Goal: Find specific page/section: Find specific page/section

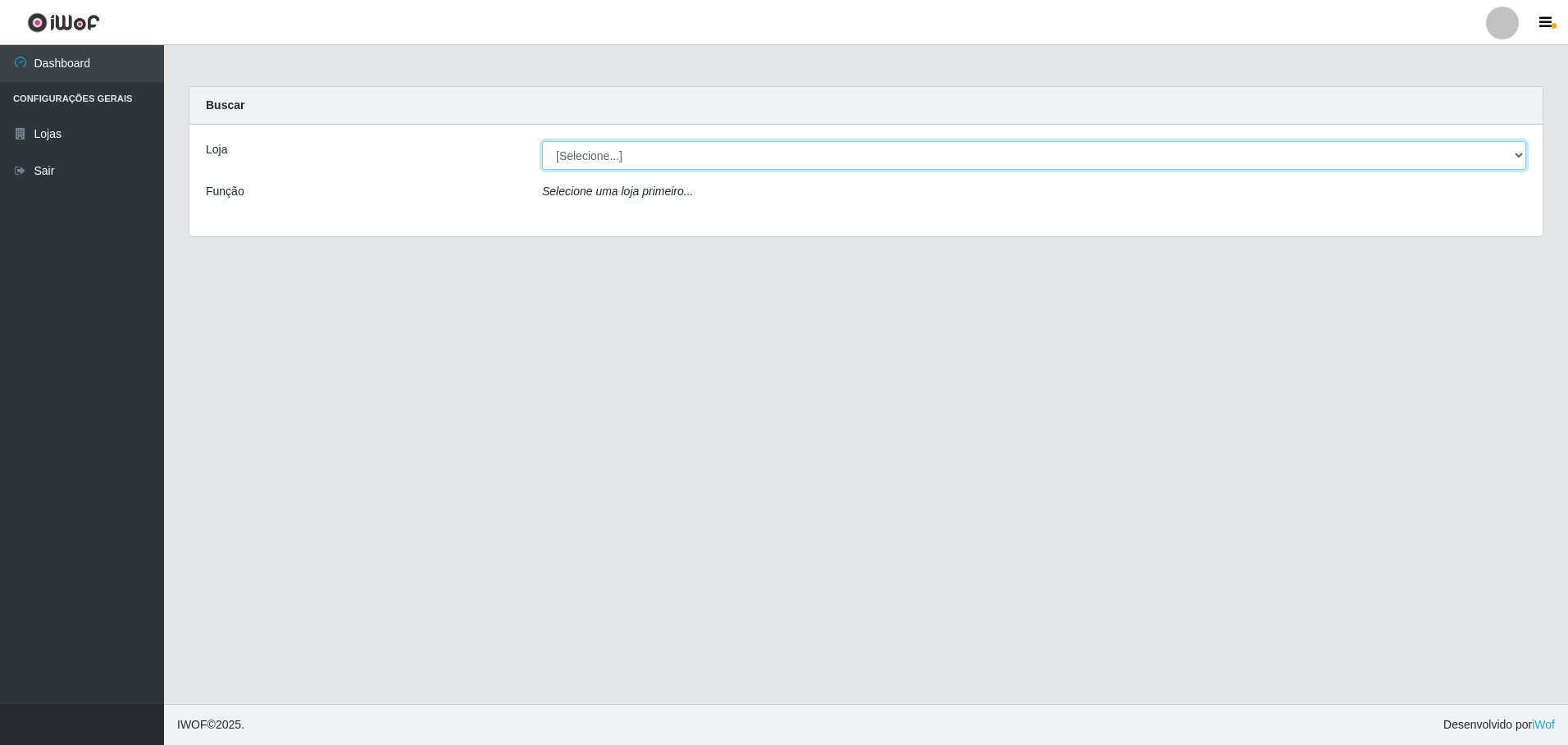
click at [587, 152] on select "[Selecione...] Extrabom - Loja 05 [GEOGRAPHIC_DATA]" at bounding box center [1034, 156] width 984 height 29
select select "494"
click at [542, 141] on select "[Selecione...] Extrabom - Loja 05 [GEOGRAPHIC_DATA]" at bounding box center [1034, 156] width 984 height 29
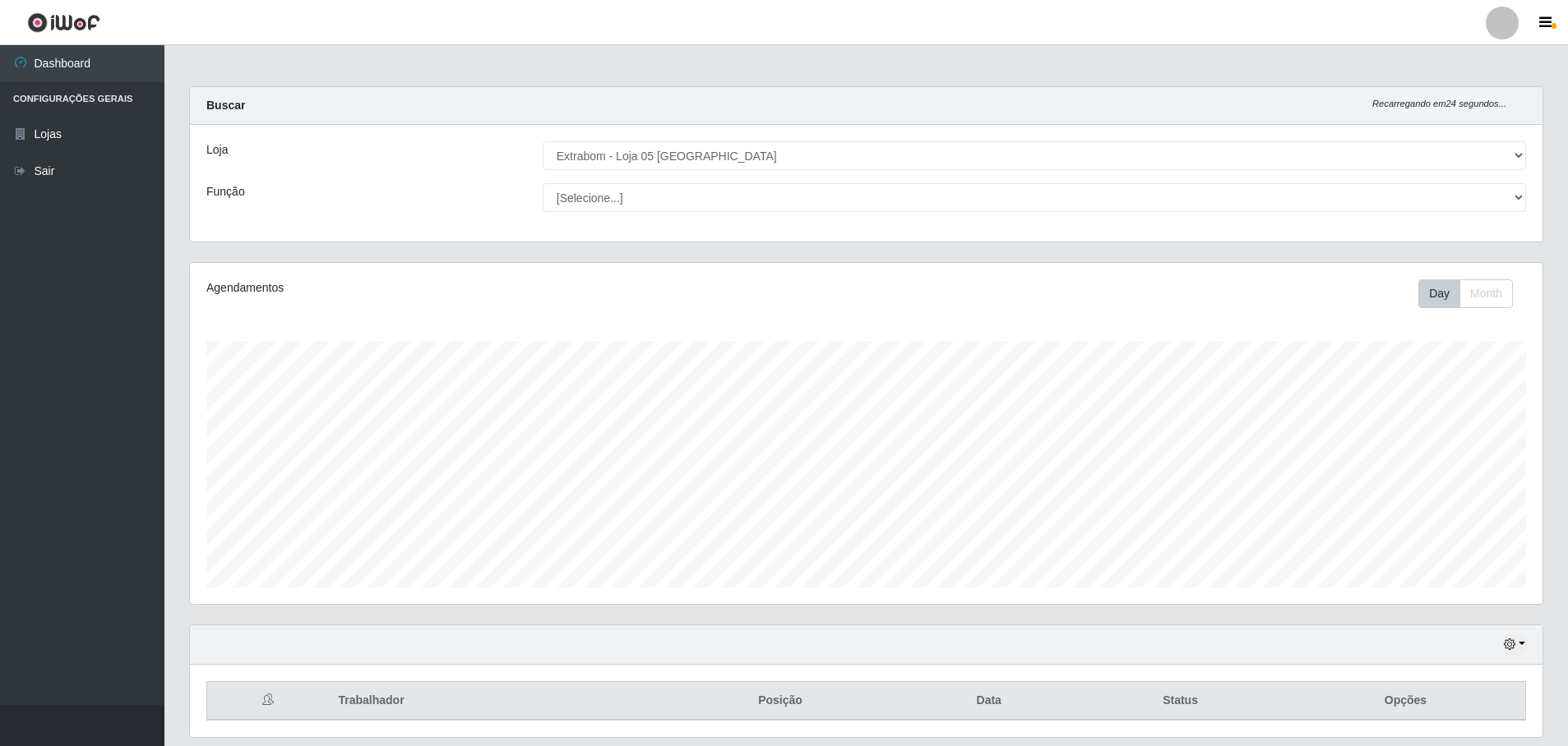
scroll to position [53, 0]
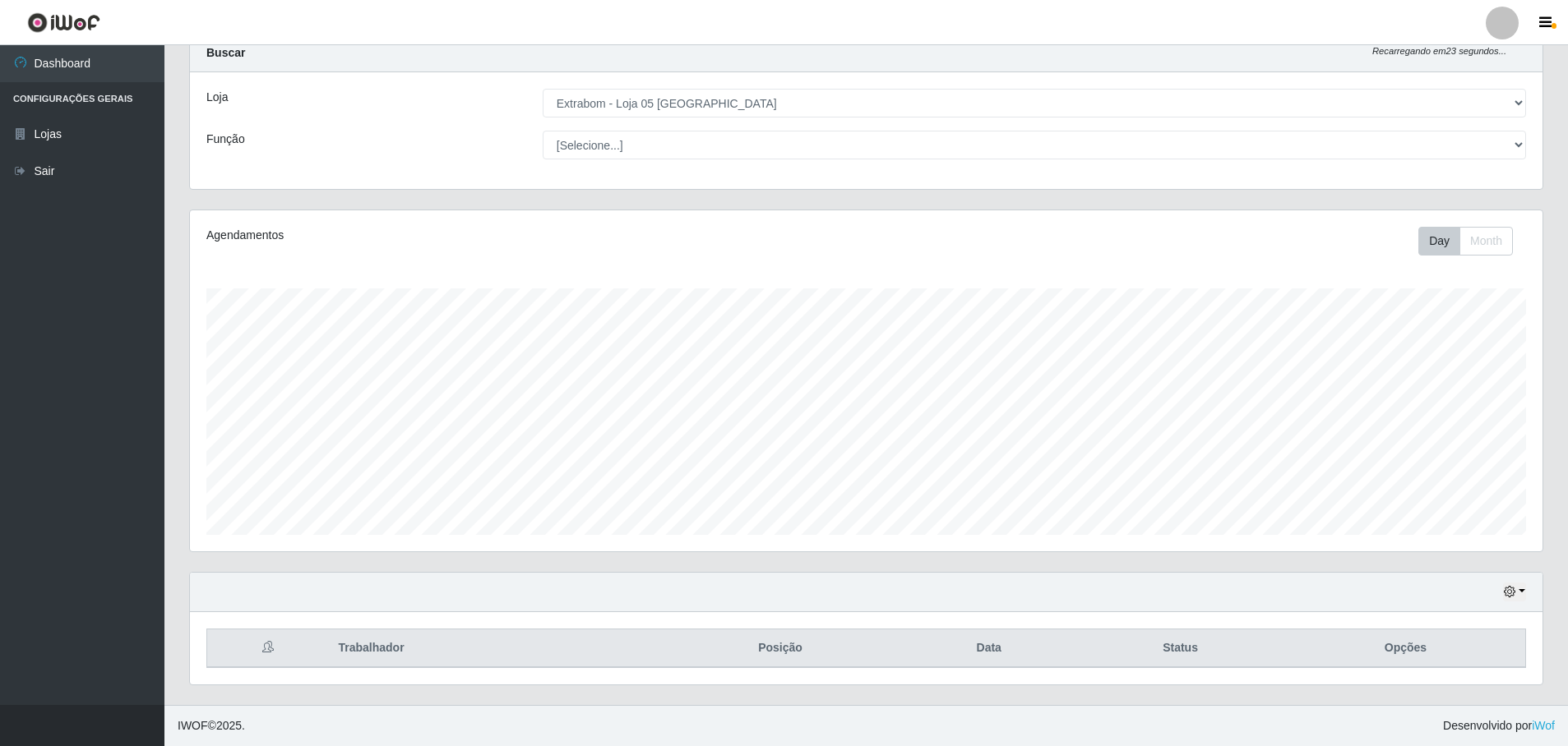
click at [528, 629] on th "Trabalhador" at bounding box center [492, 649] width 328 height 39
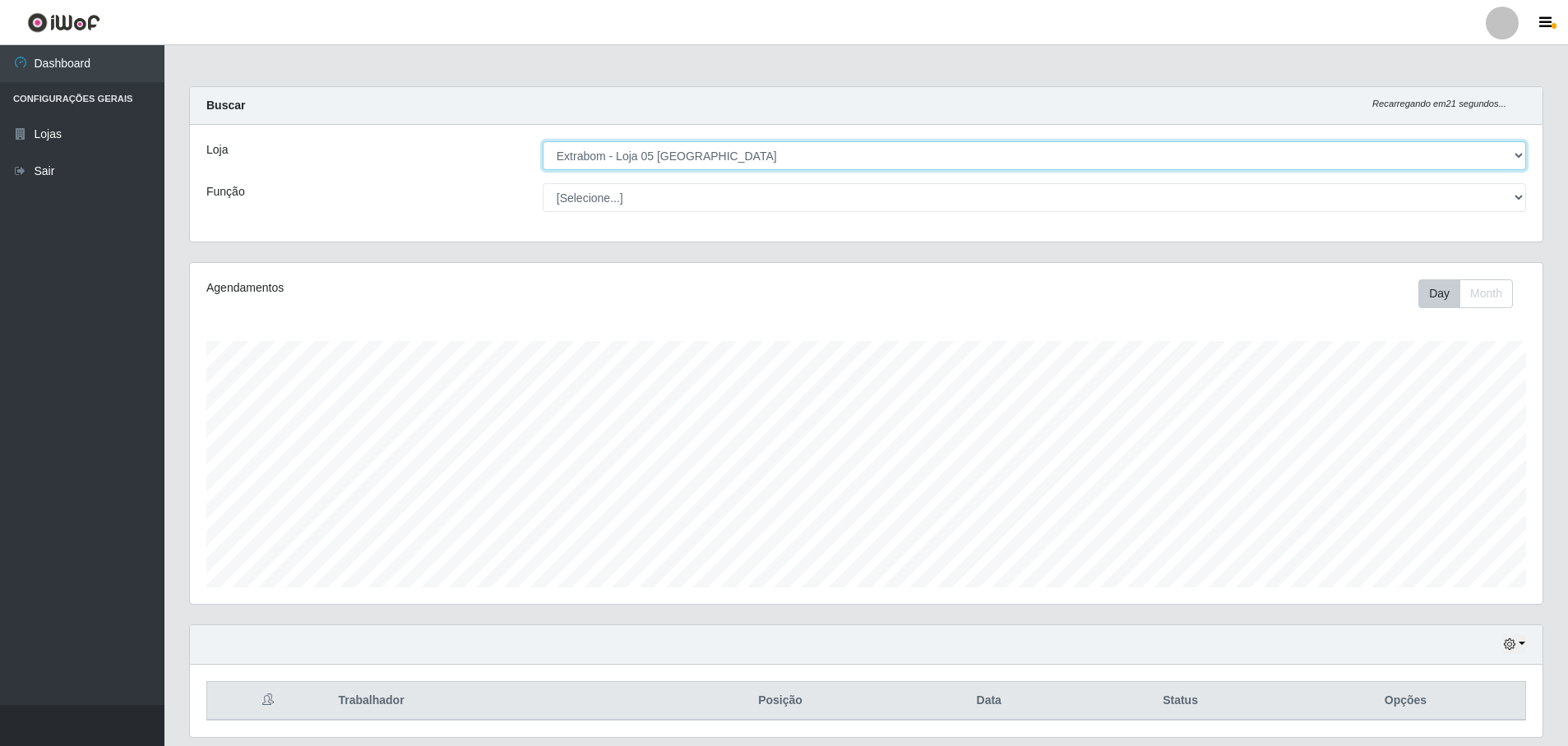
click at [590, 160] on select "[Selecione...] Extrabom - Loja 05 [GEOGRAPHIC_DATA]" at bounding box center [1034, 156] width 983 height 29
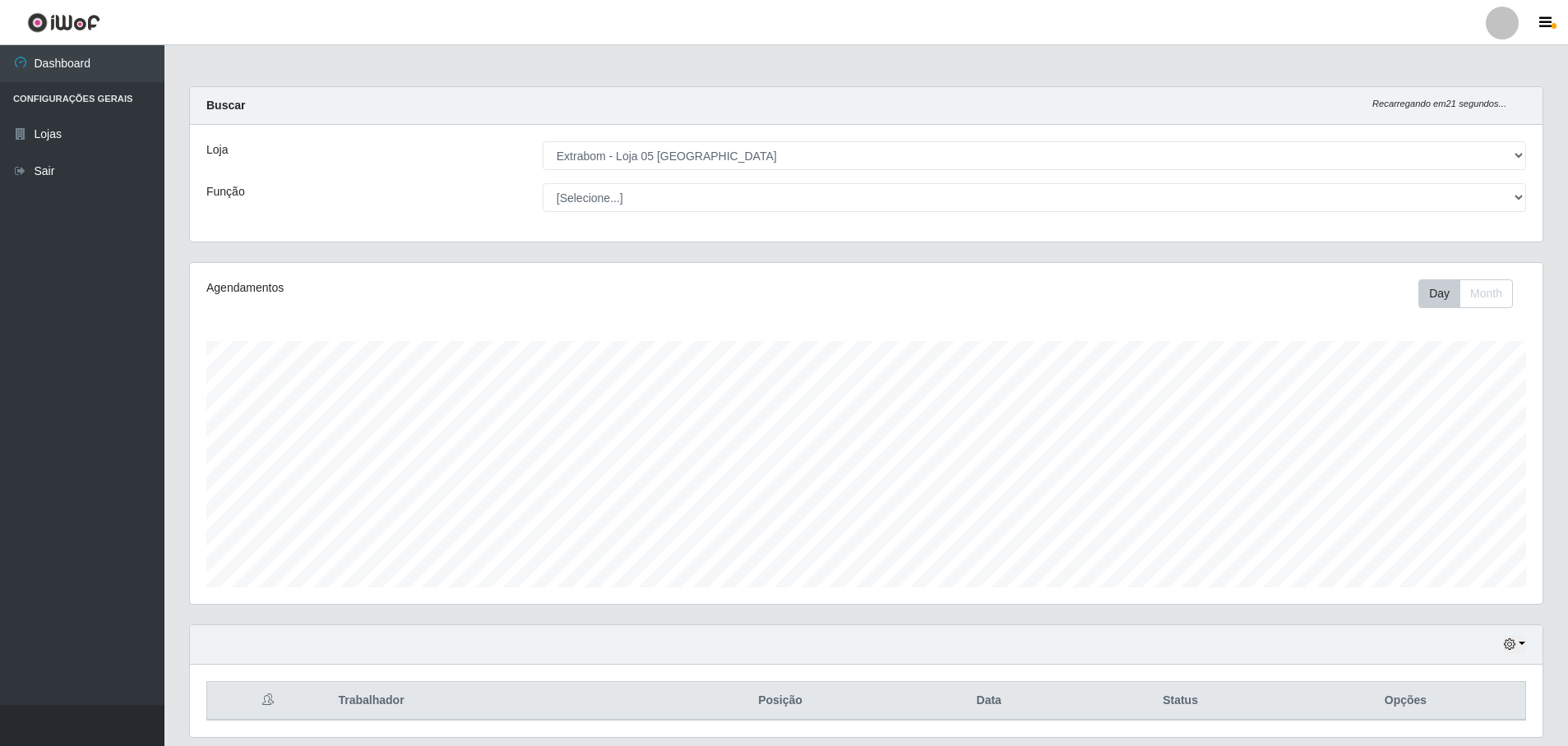
click at [577, 222] on div "Loja [Selecione...] Extrabom - Loja 05 [GEOGRAPHIC_DATA] Função [Selecione...] …" at bounding box center [866, 183] width 1353 height 117
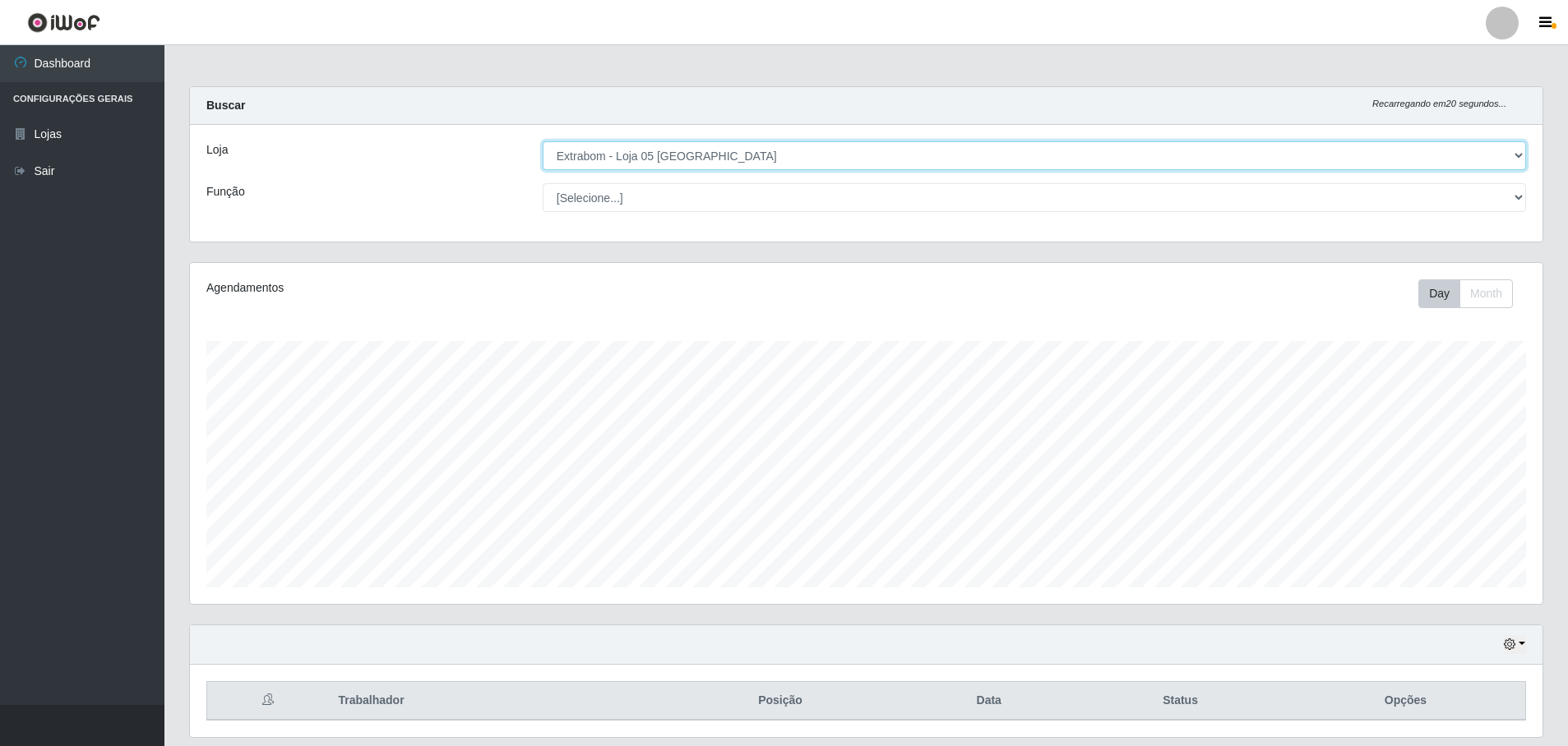
click at [593, 158] on select "[Selecione...] Extrabom - Loja 05 [GEOGRAPHIC_DATA]" at bounding box center [1034, 156] width 983 height 29
click at [543, 141] on select "[Selecione...] Extrabom - Loja 05 [GEOGRAPHIC_DATA]" at bounding box center [1034, 156] width 983 height 29
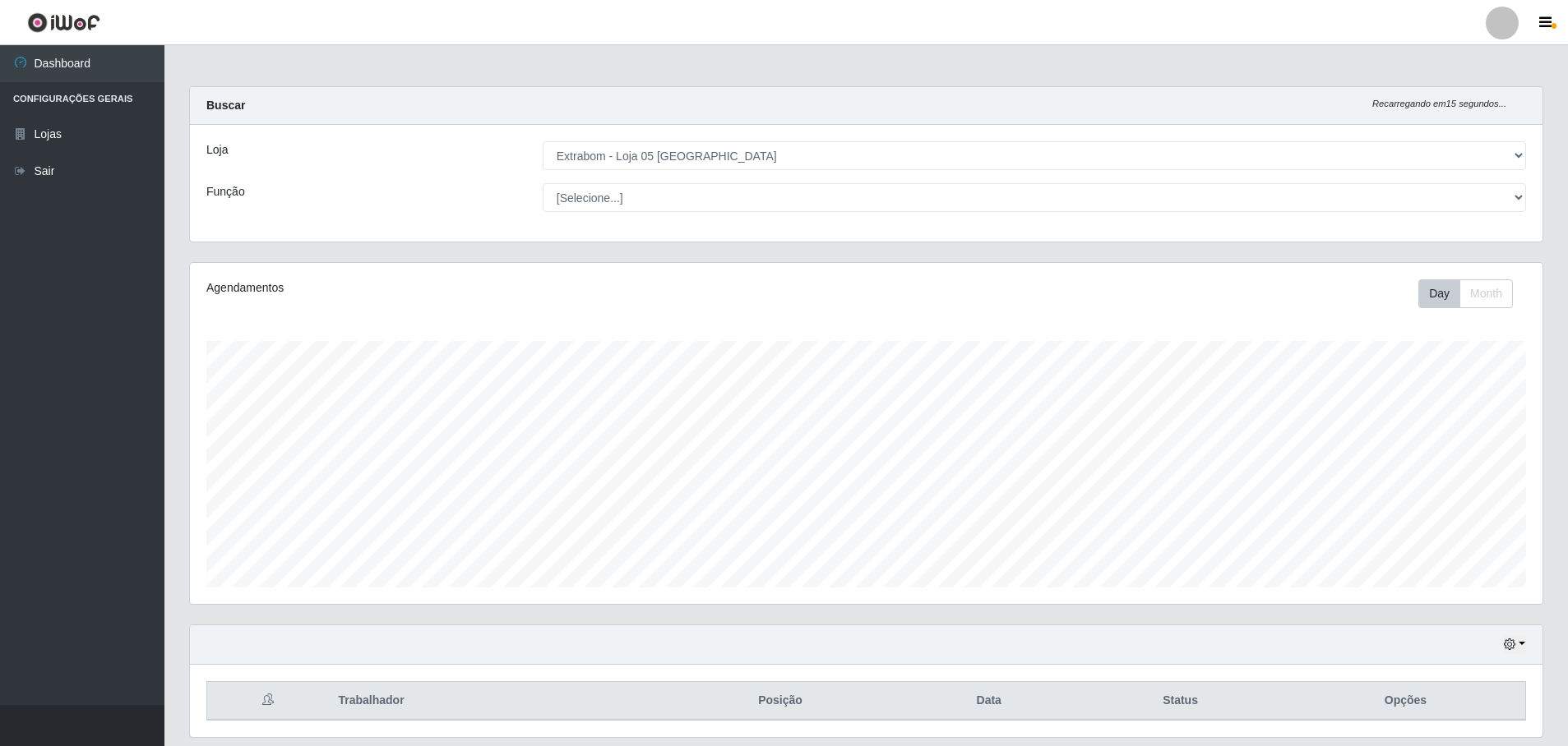
scroll to position [53, 0]
